Goal: Find specific page/section: Find specific page/section

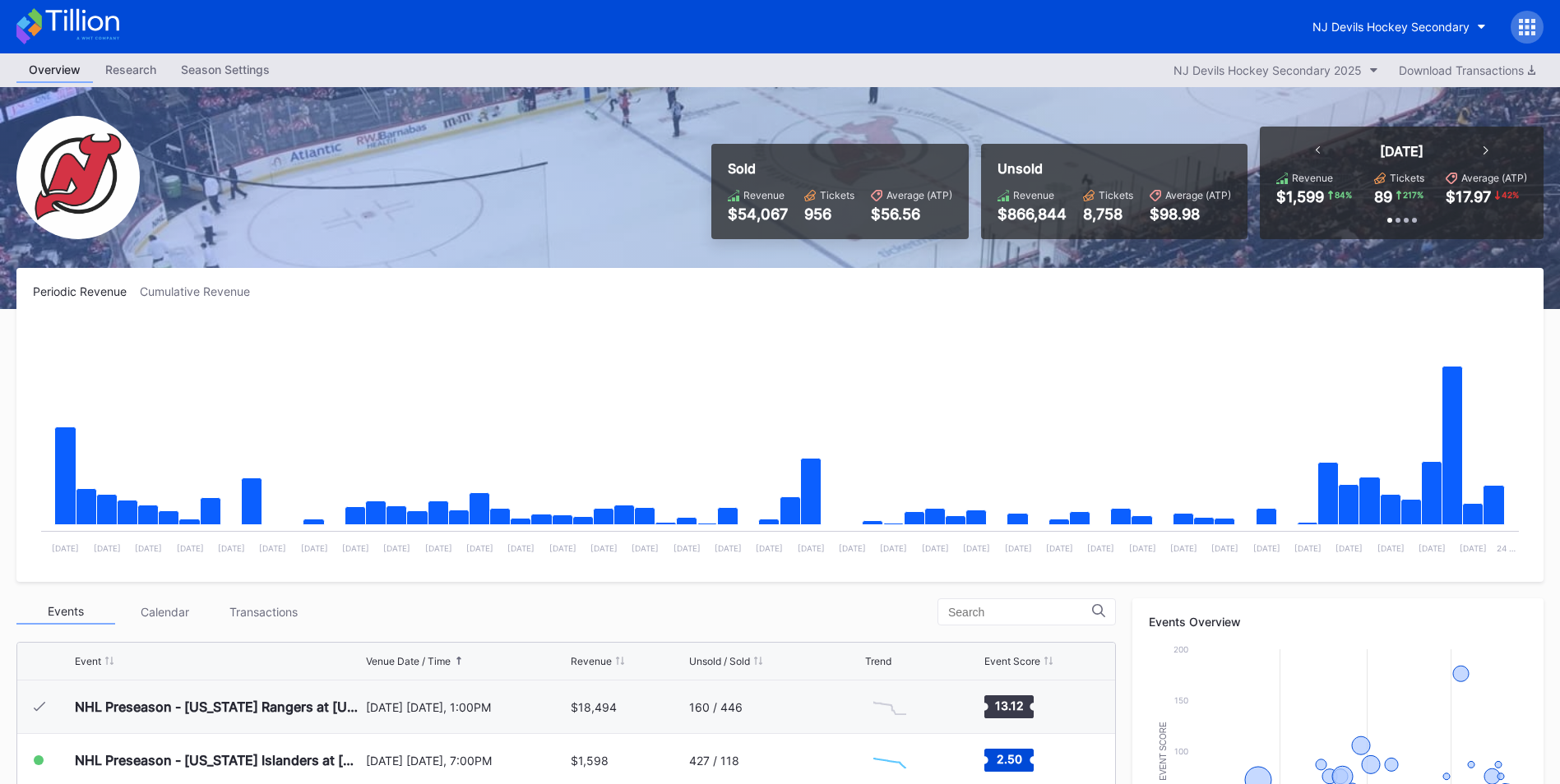
scroll to position [54, 0]
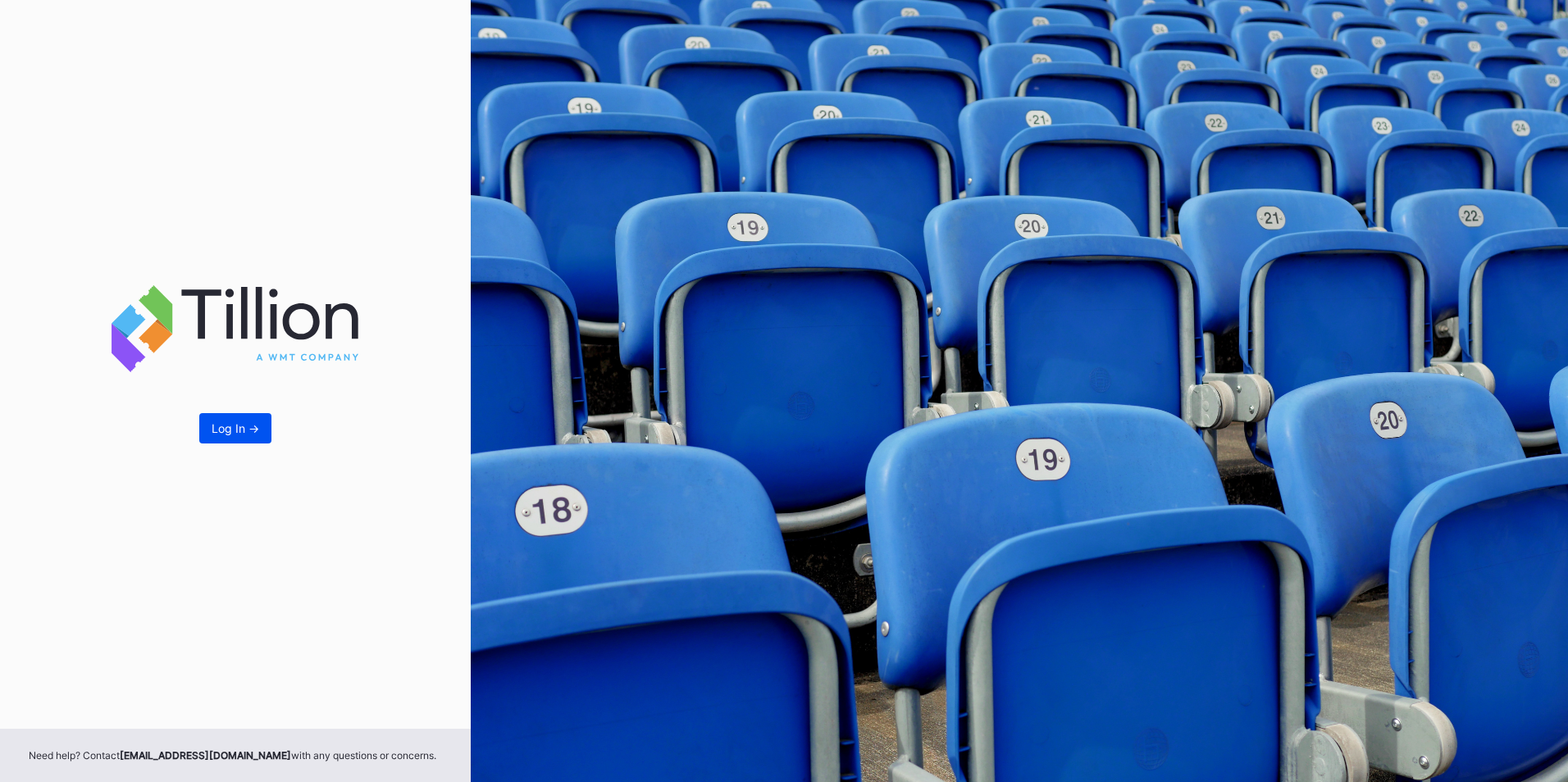
click at [255, 435] on div "Log In ->" at bounding box center [236, 429] width 48 height 14
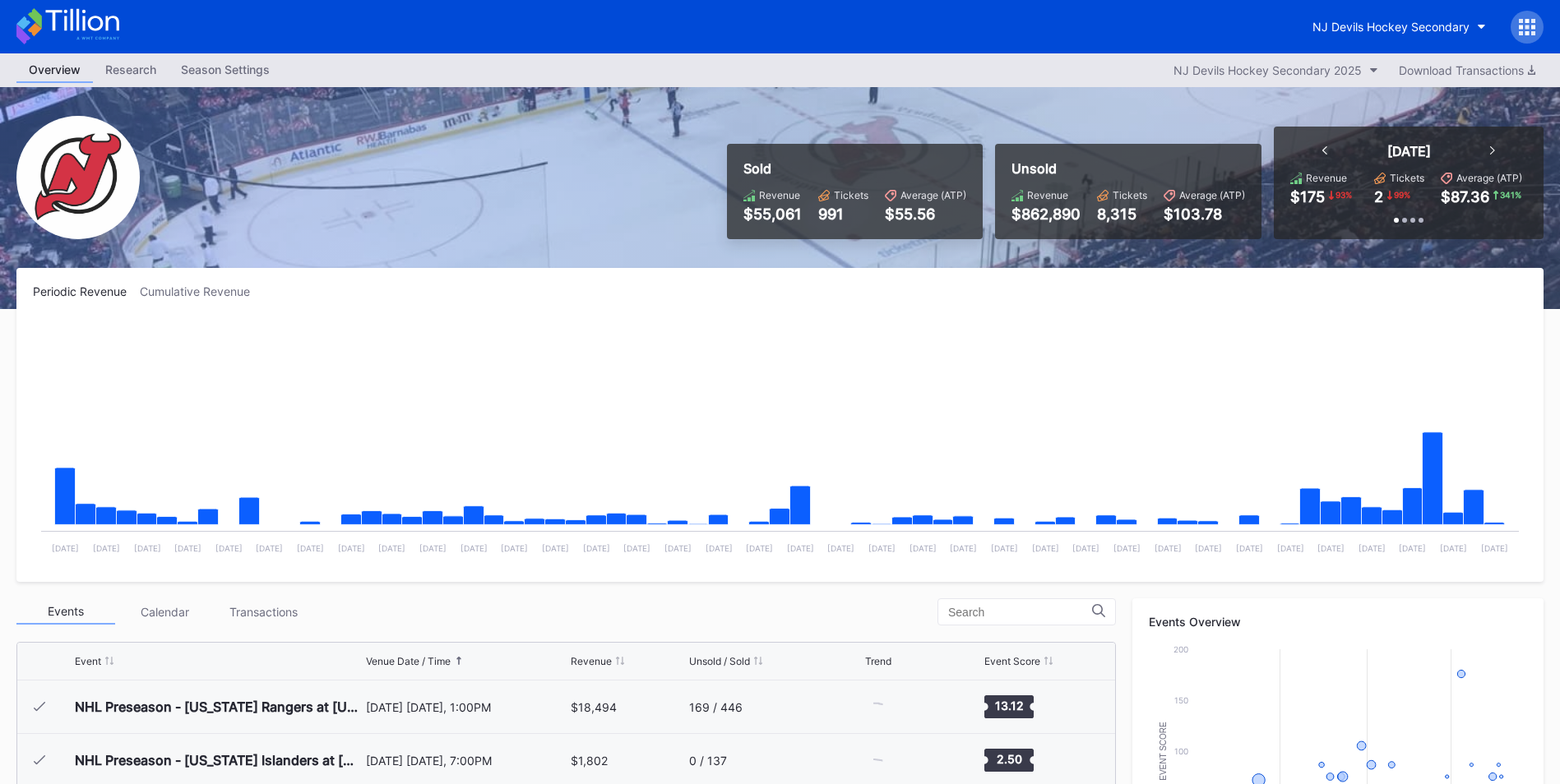
scroll to position [107, 0]
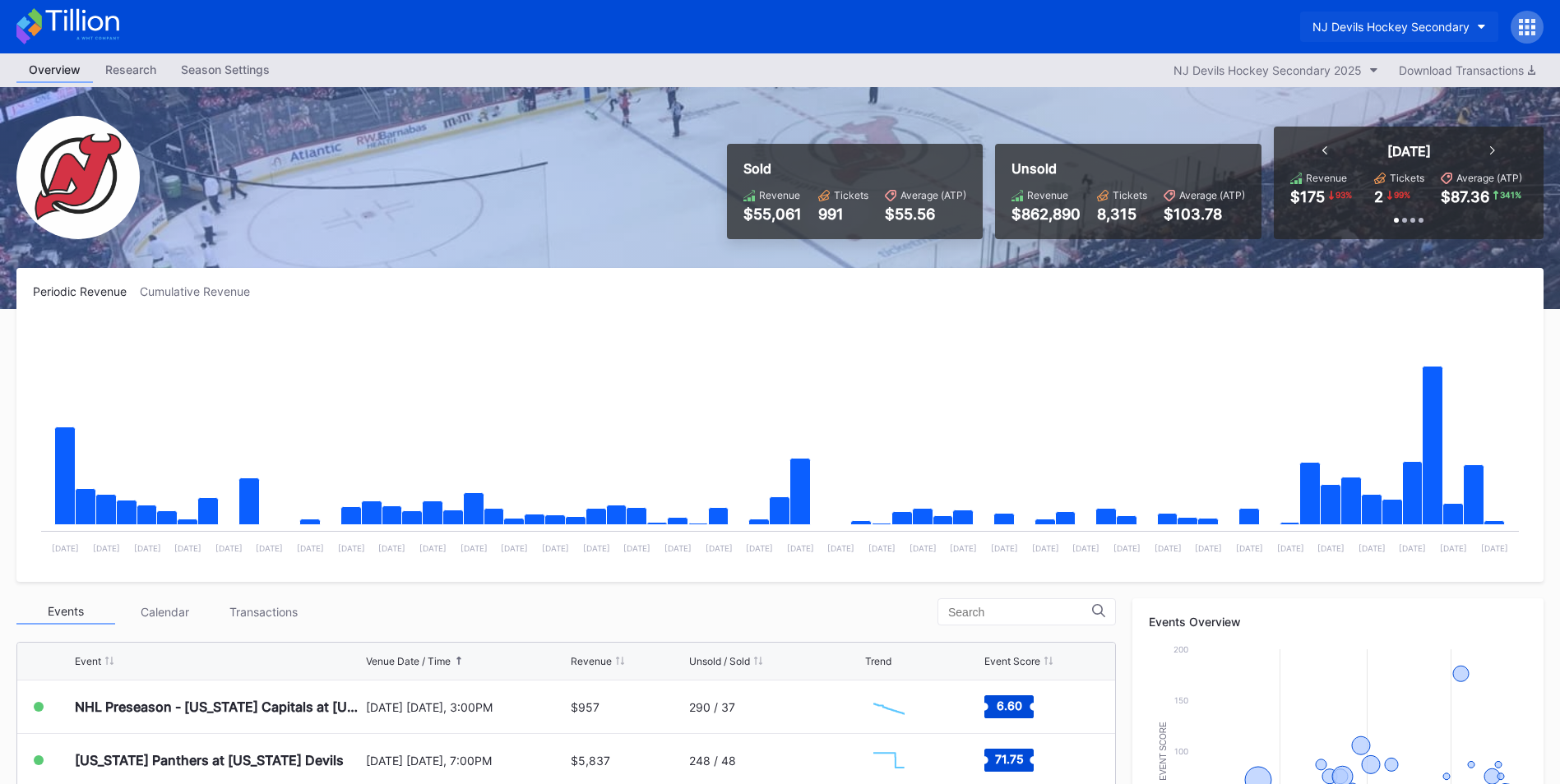
click at [1414, 41] on button "NJ Devils Hockey Secondary" at bounding box center [1399, 27] width 199 height 31
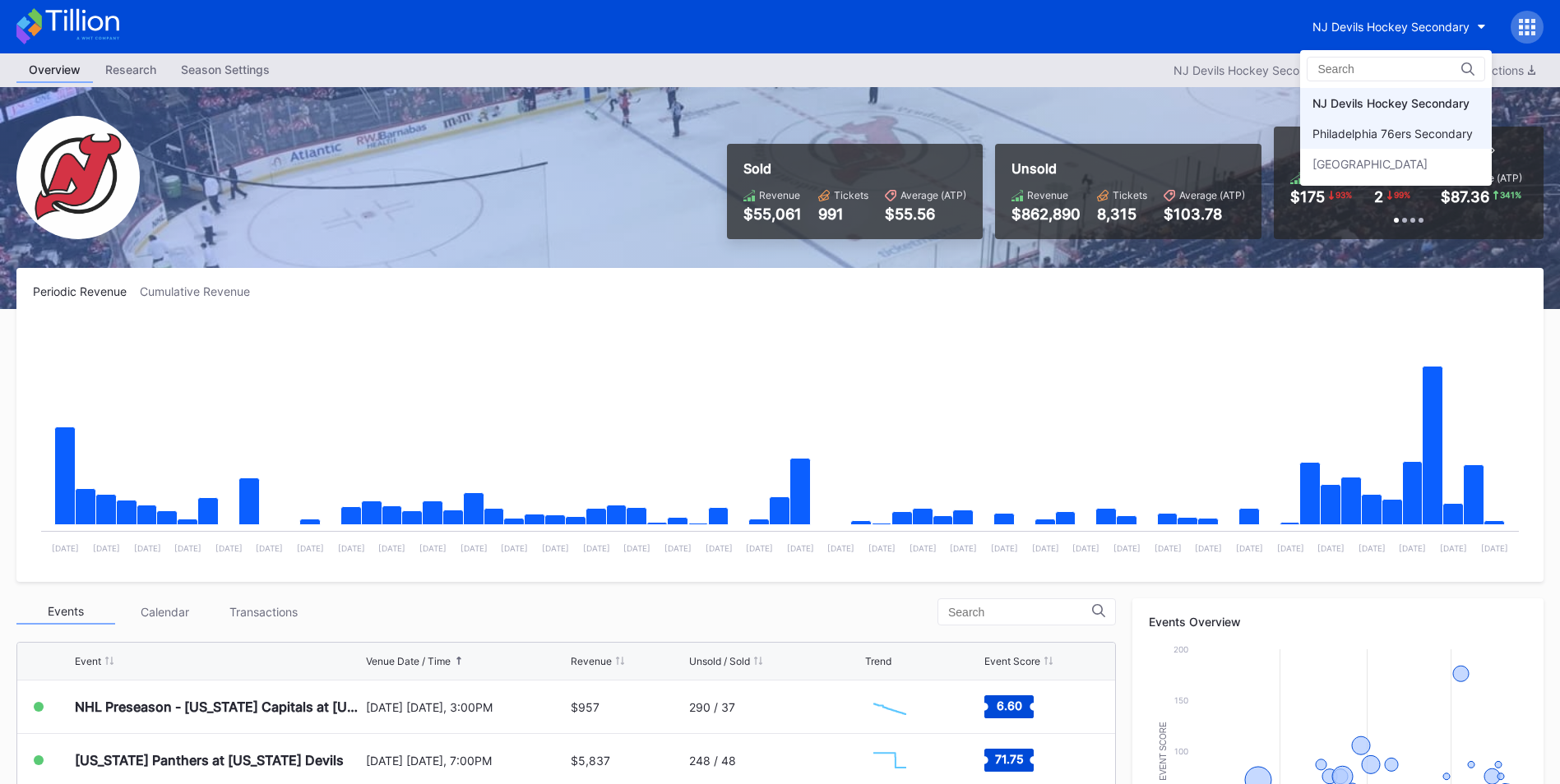
click at [1385, 127] on div "Philadelphia 76ers Secondary" at bounding box center [1393, 134] width 161 height 14
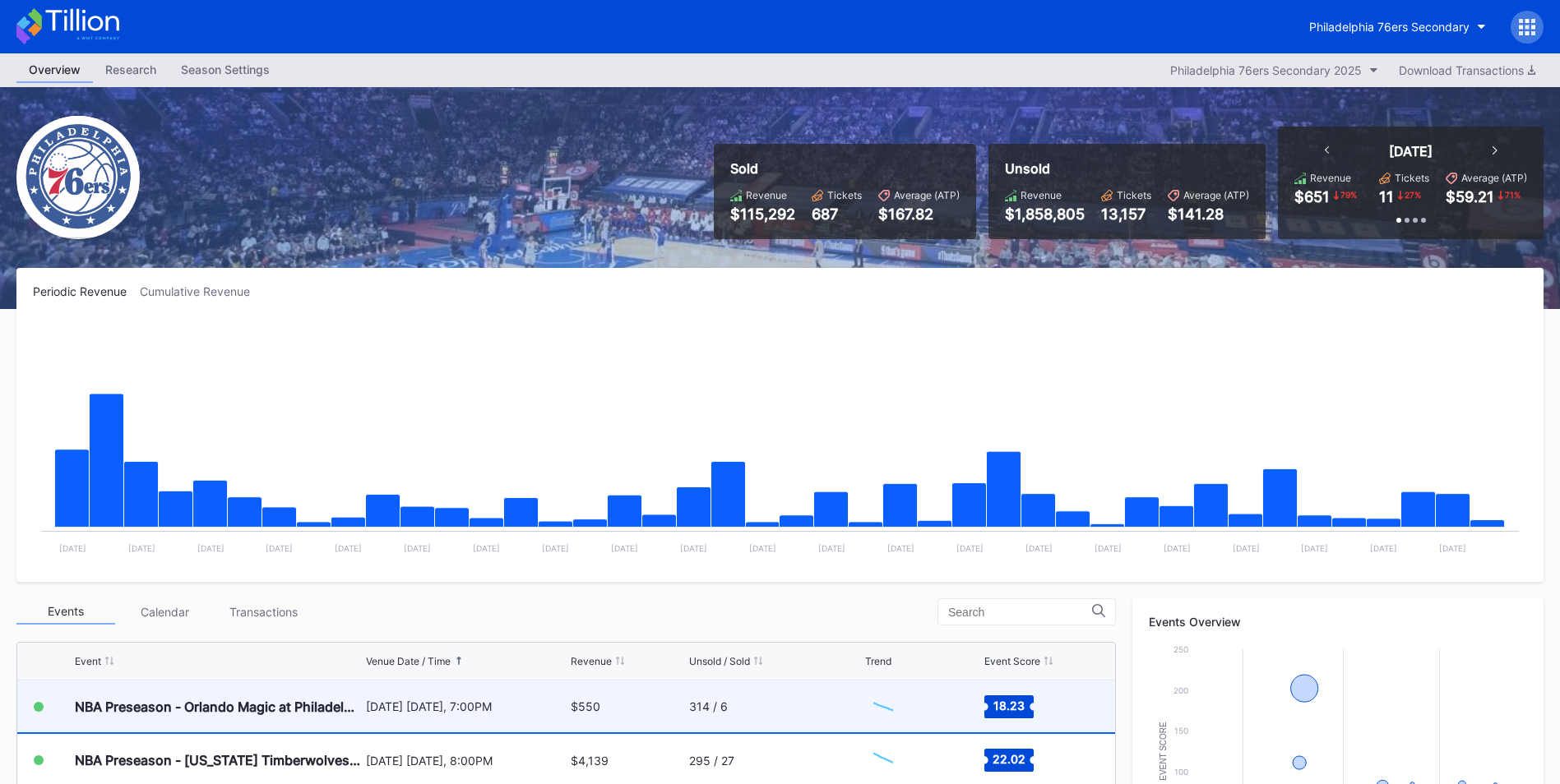
scroll to position [328, 0]
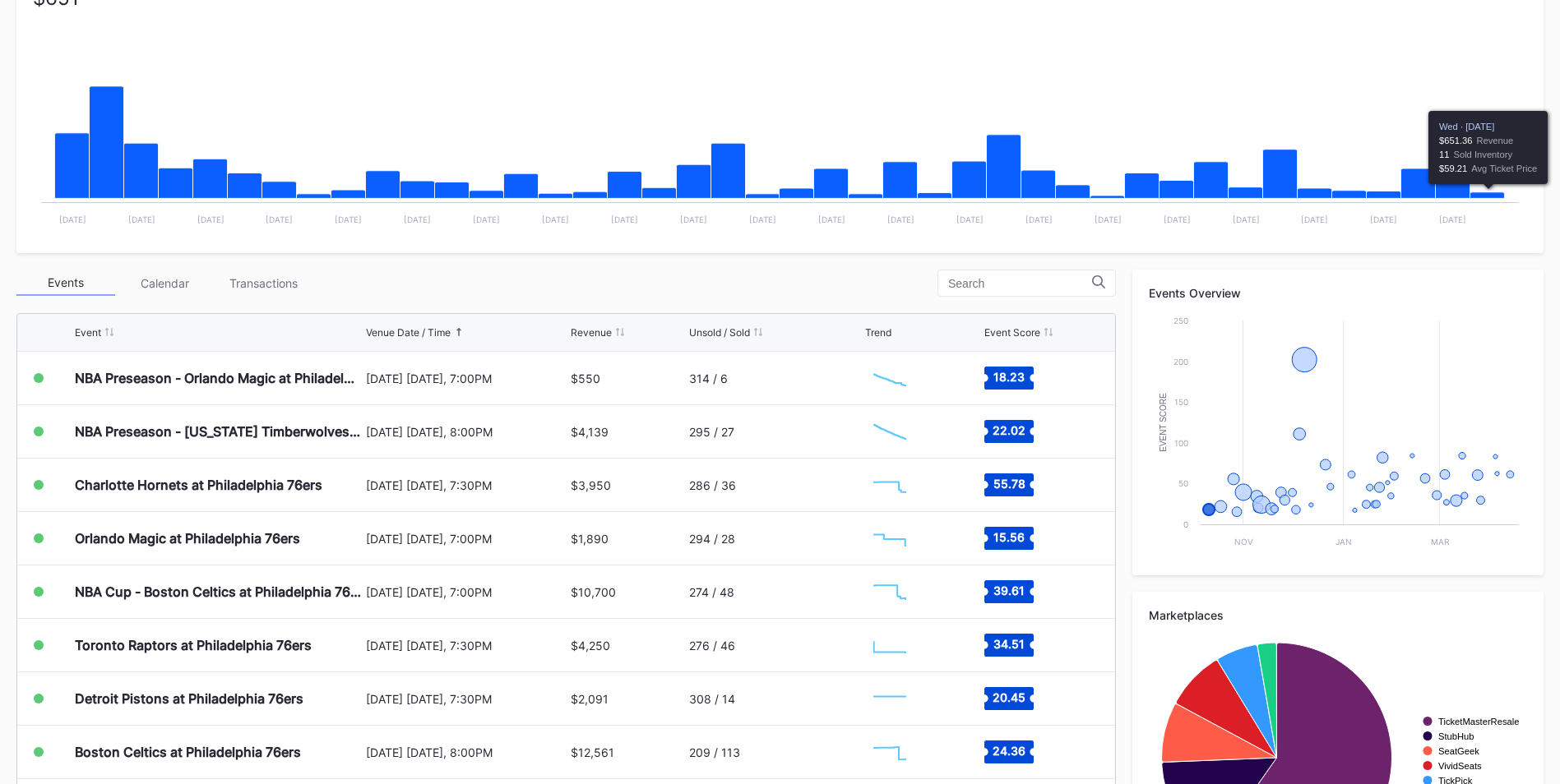
click at [1493, 195] on icon "Chart title" at bounding box center [1488, 196] width 35 height 7
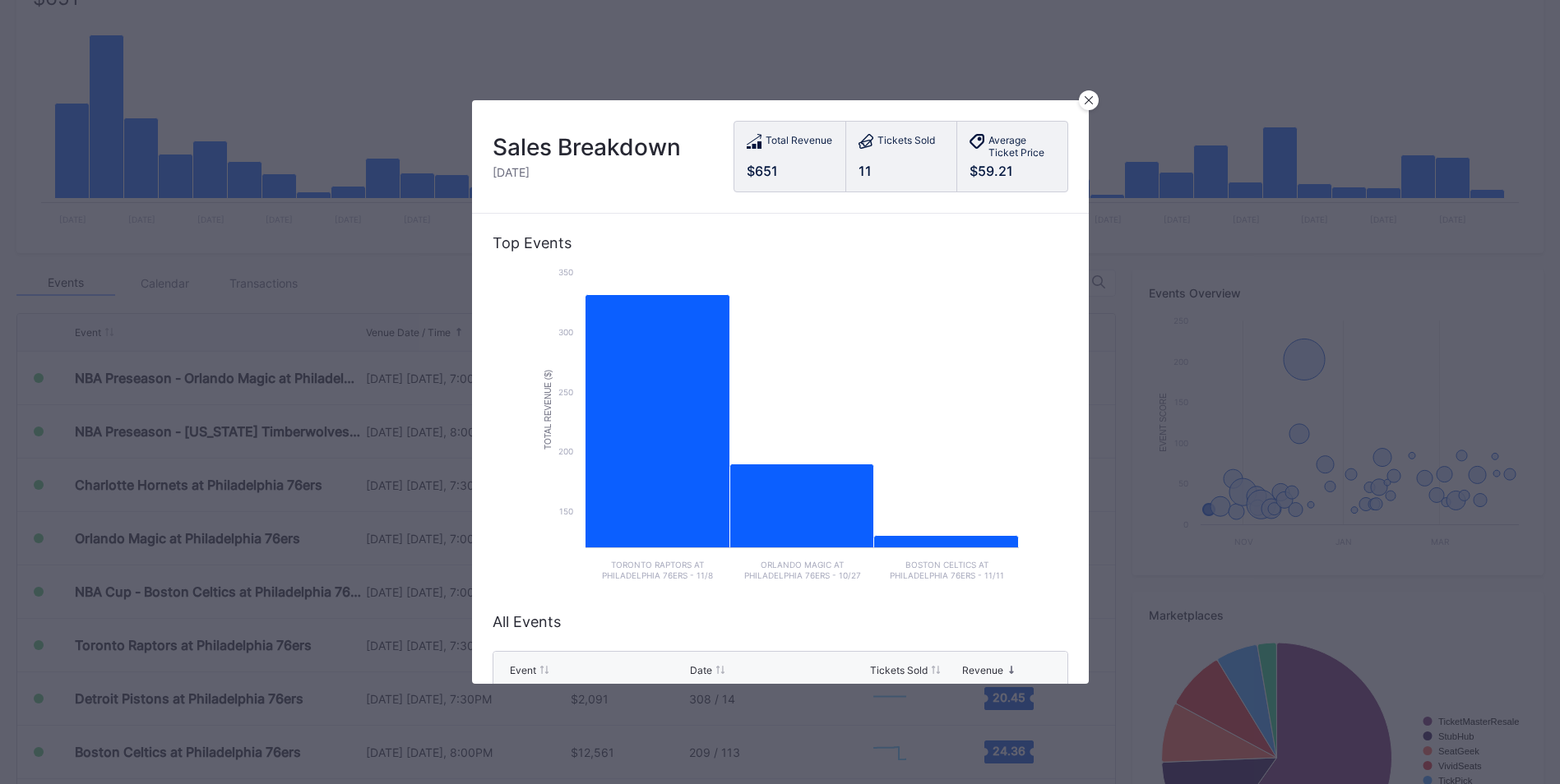
scroll to position [199, 0]
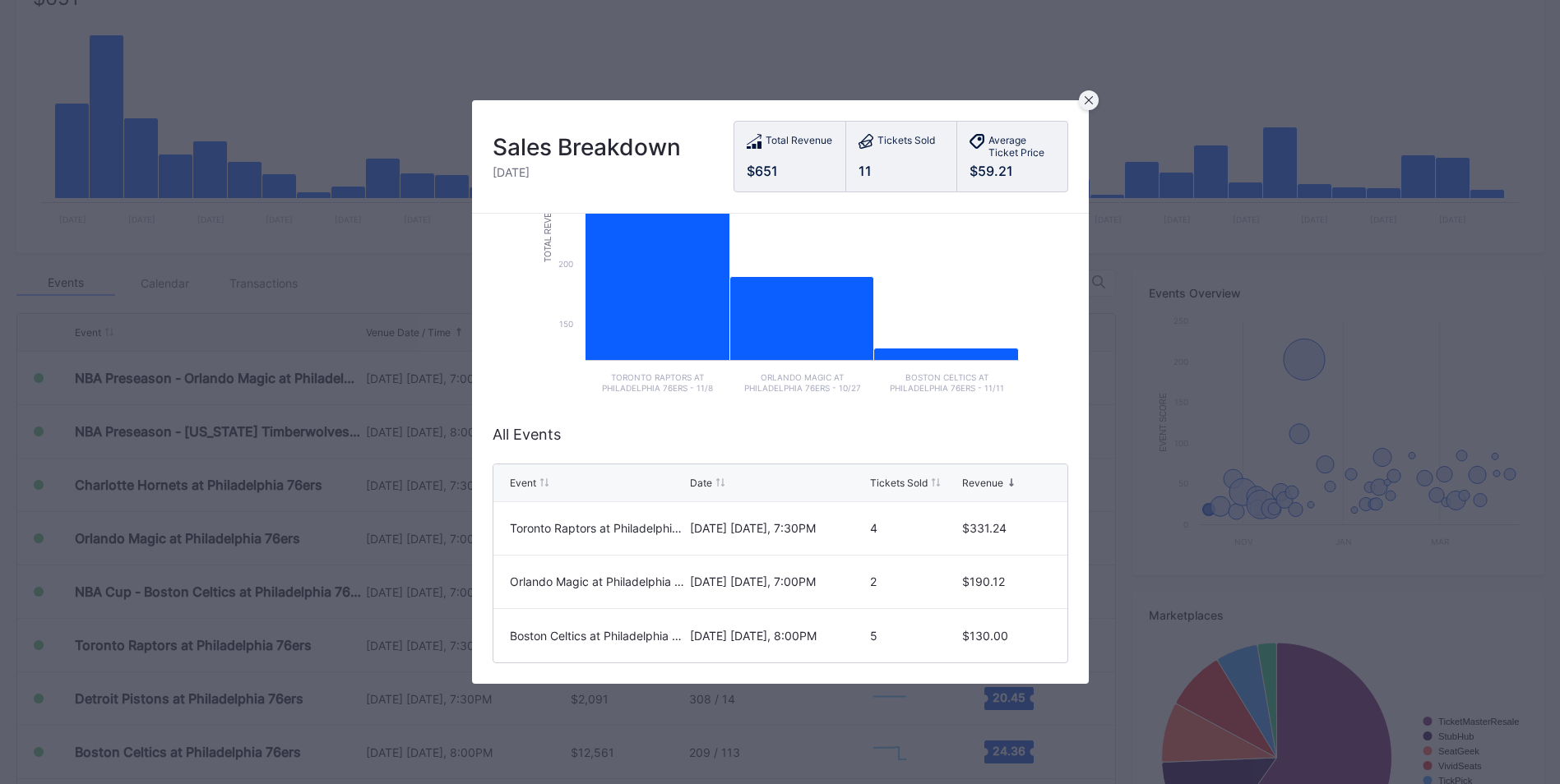
click at [1085, 98] on icon at bounding box center [1088, 100] width 8 height 8
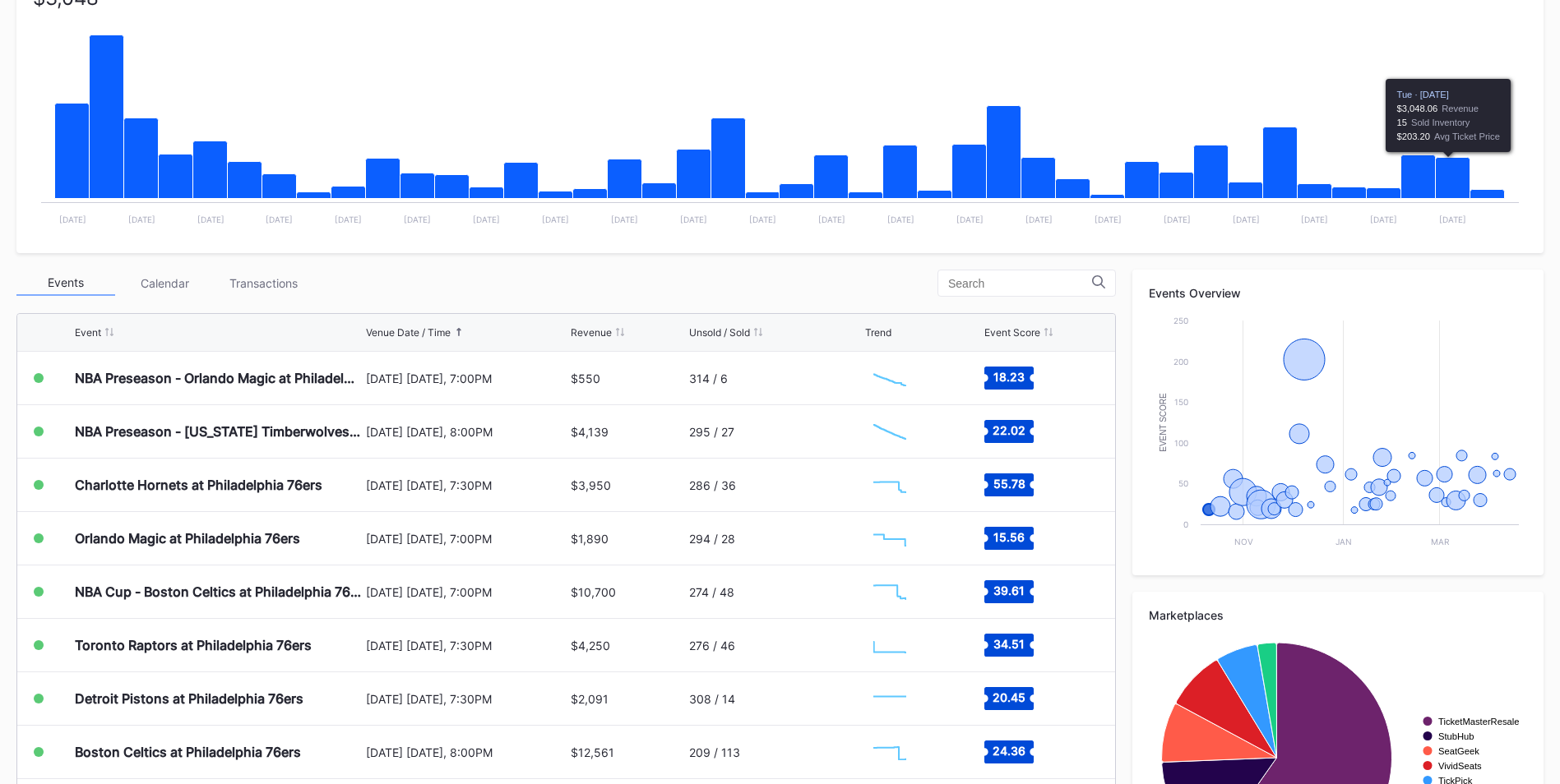
click at [1444, 178] on icon "Chart title" at bounding box center [1453, 178] width 35 height 41
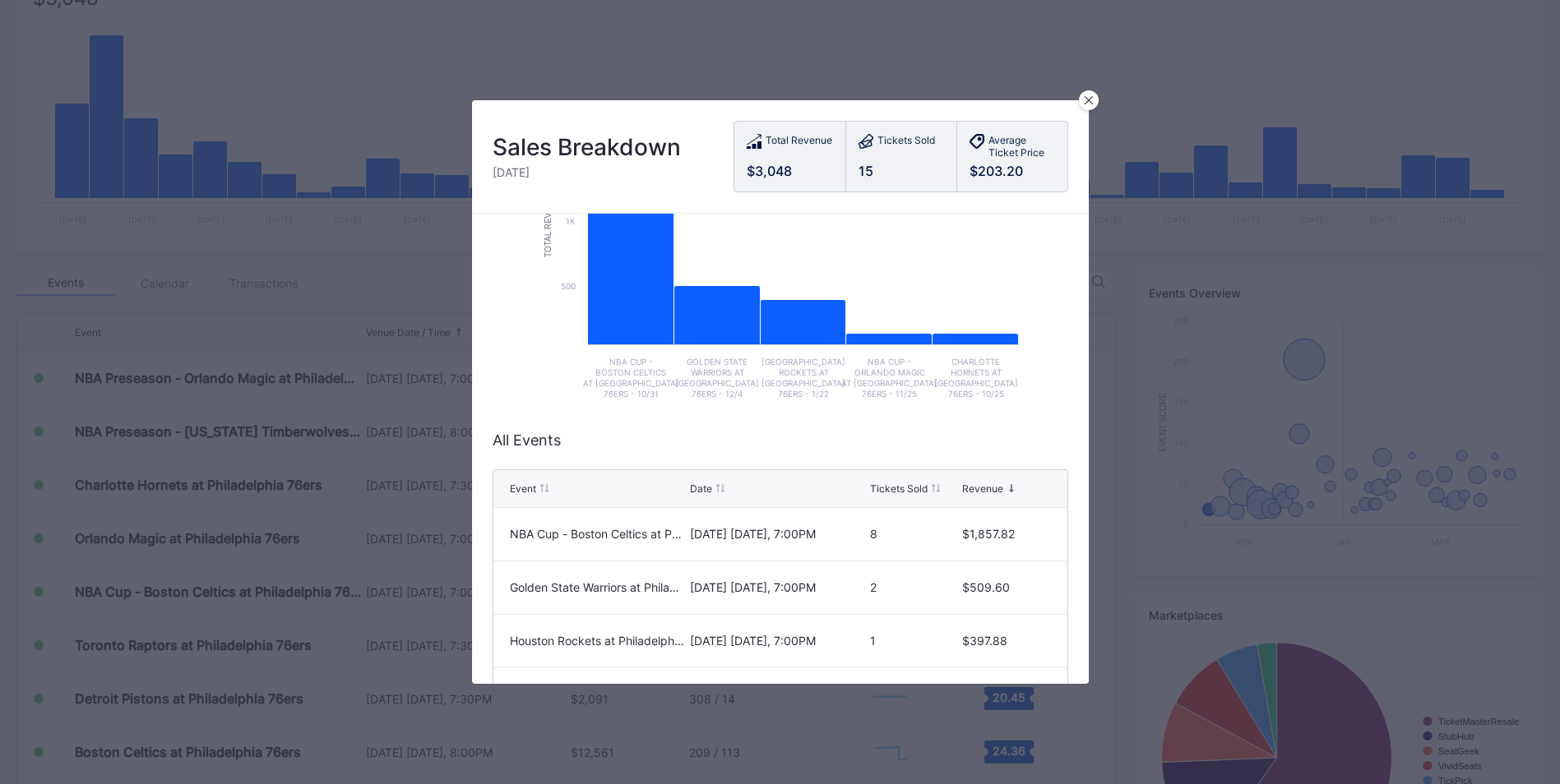
scroll to position [307, 0]
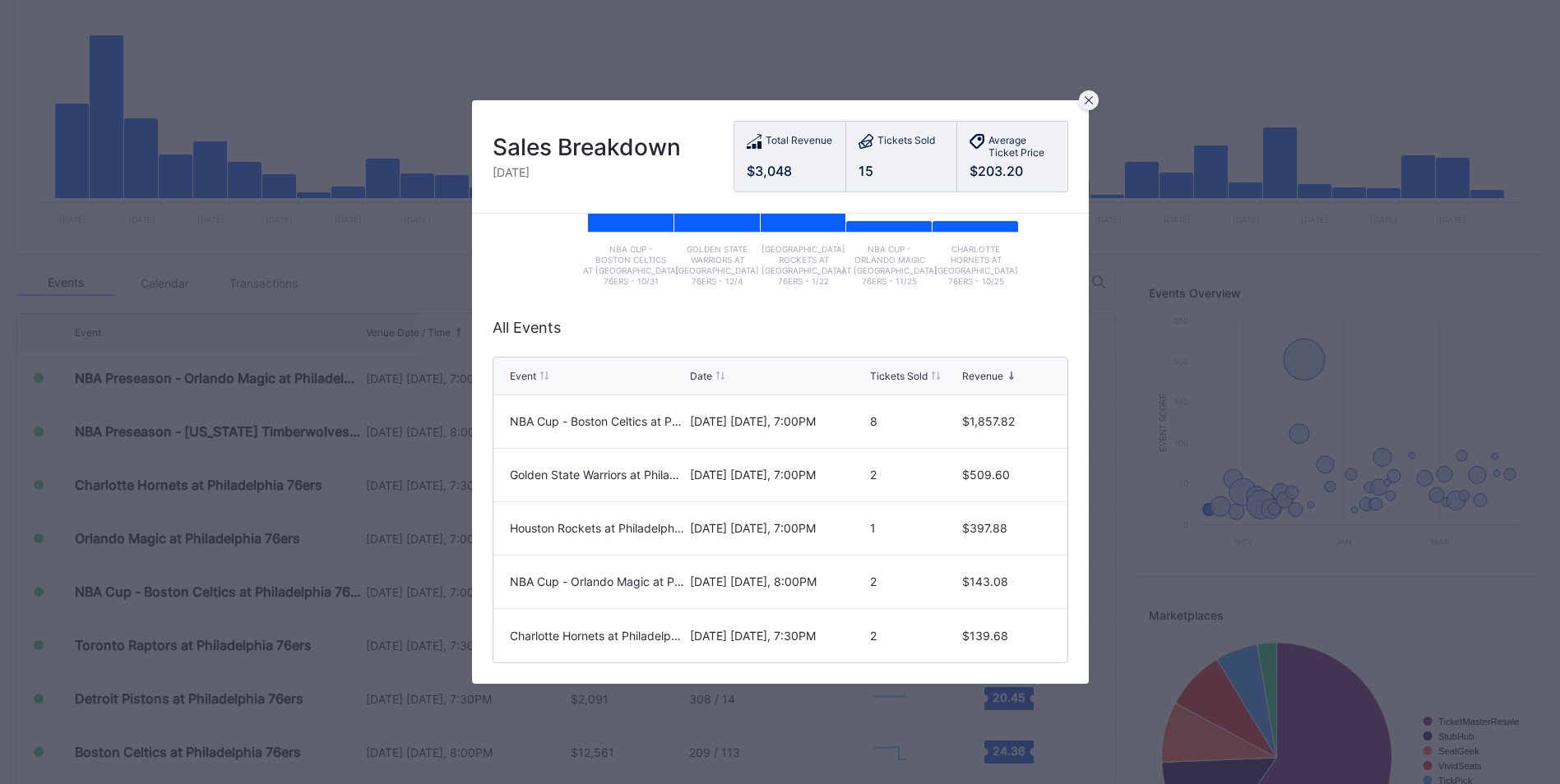
click at [1082, 95] on div at bounding box center [1089, 100] width 20 height 20
